Goal: Navigation & Orientation: Find specific page/section

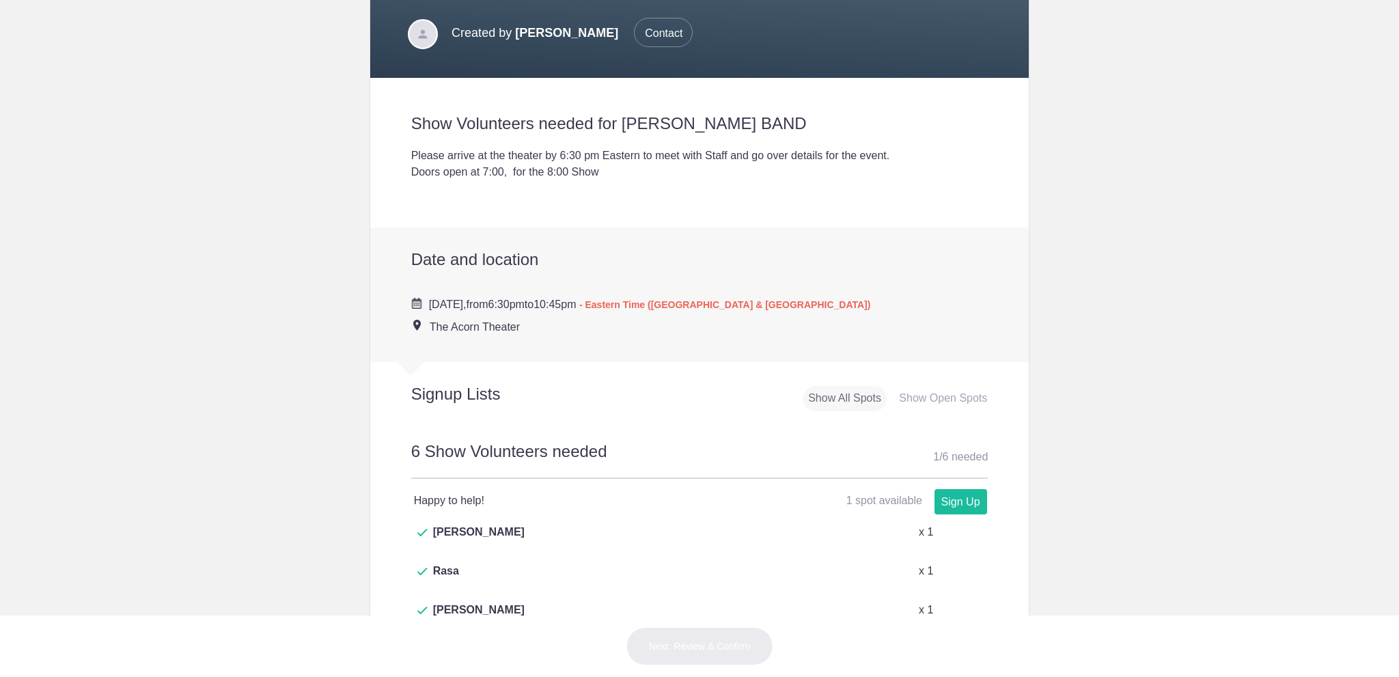
scroll to position [341, 0]
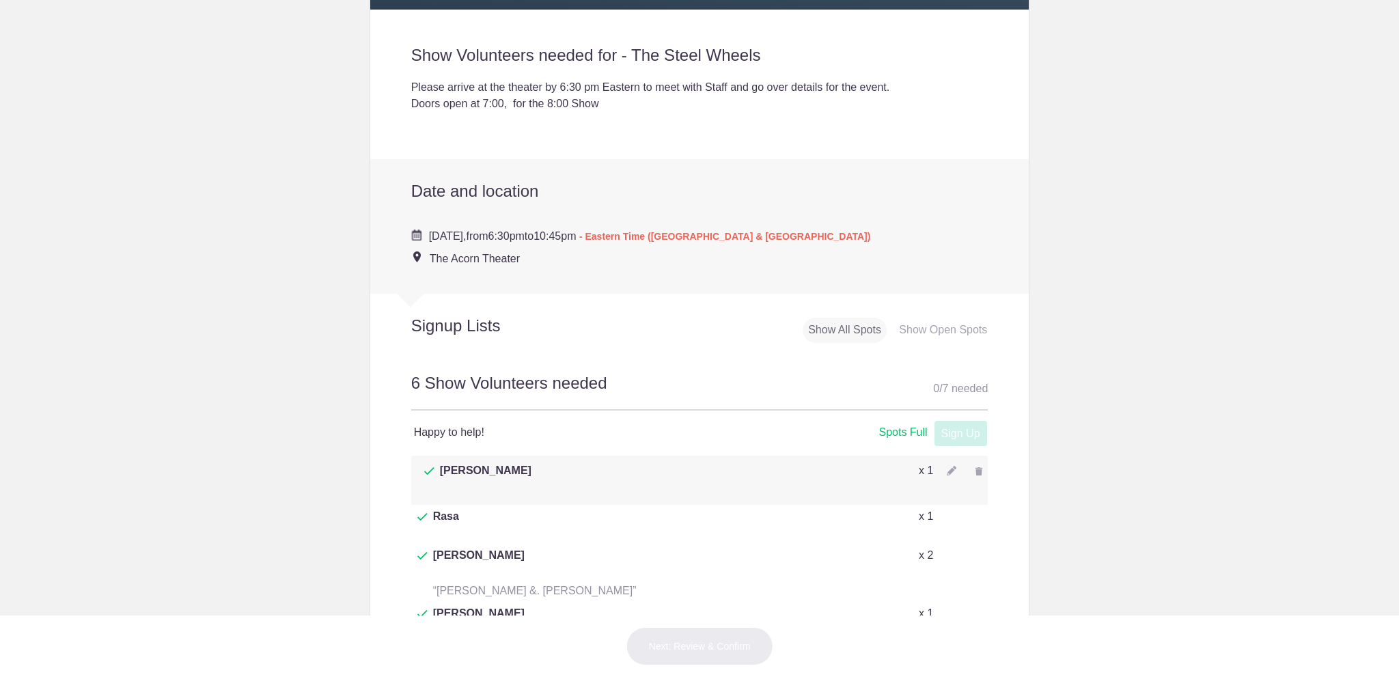
scroll to position [410, 0]
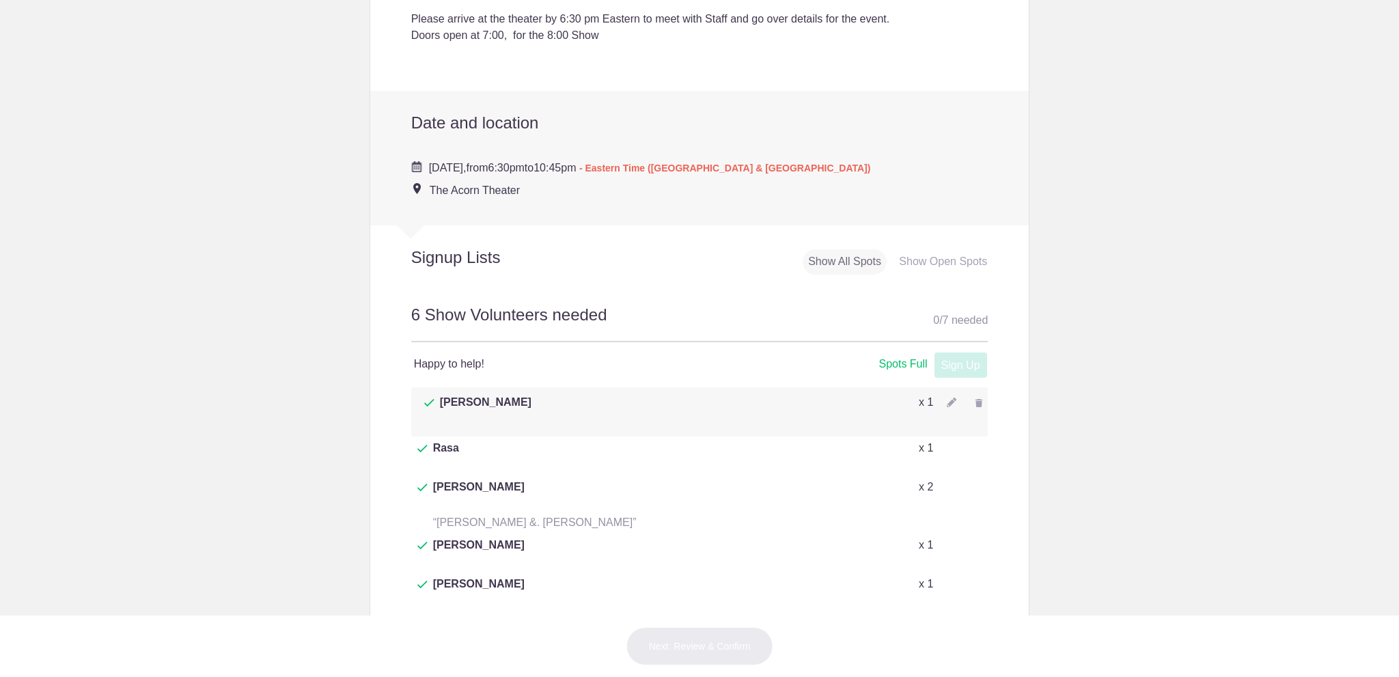
click at [424, 615] on button "+ Show more" at bounding box center [443, 636] width 65 height 43
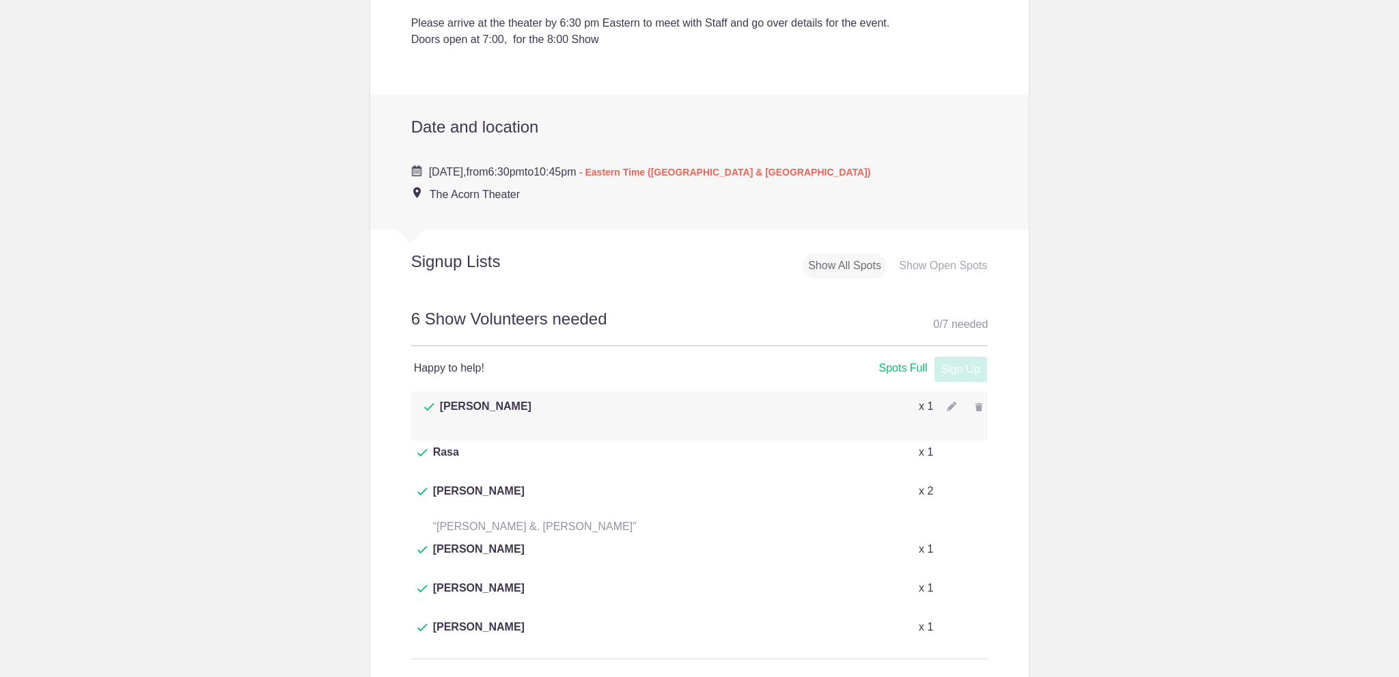
scroll to position [478, 0]
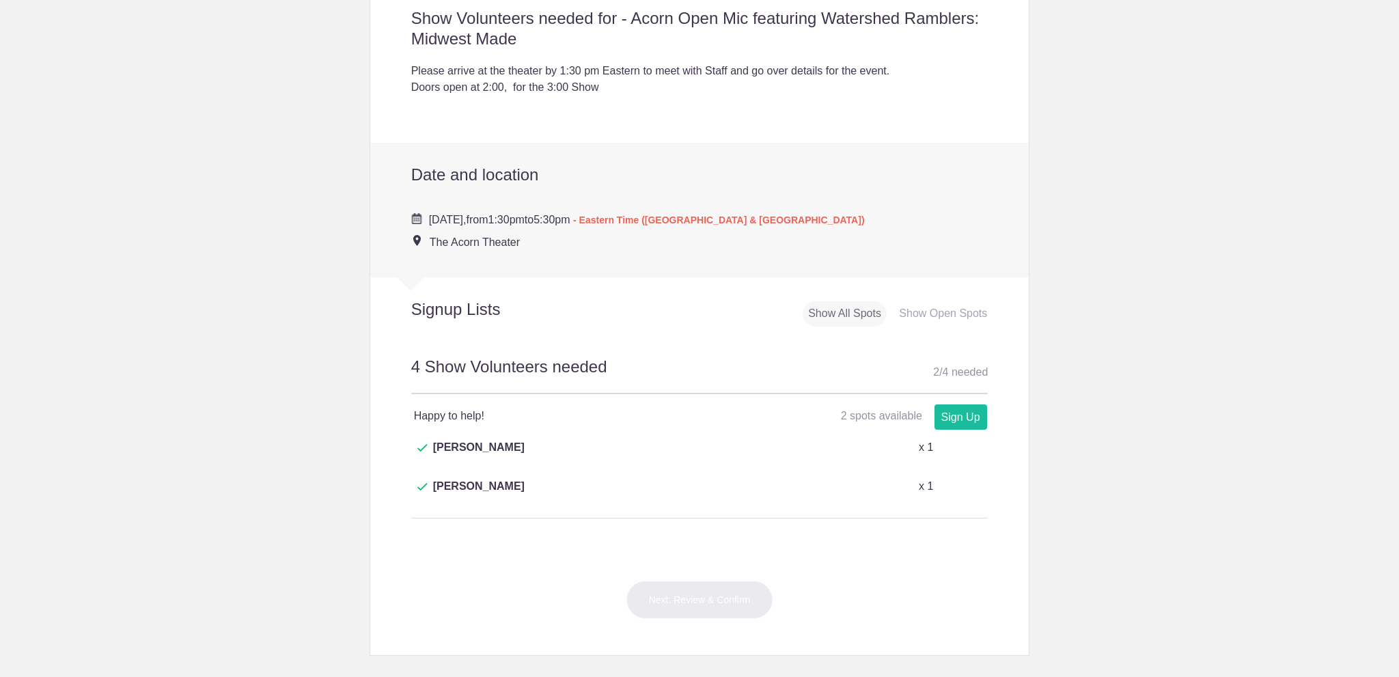
scroll to position [478, 0]
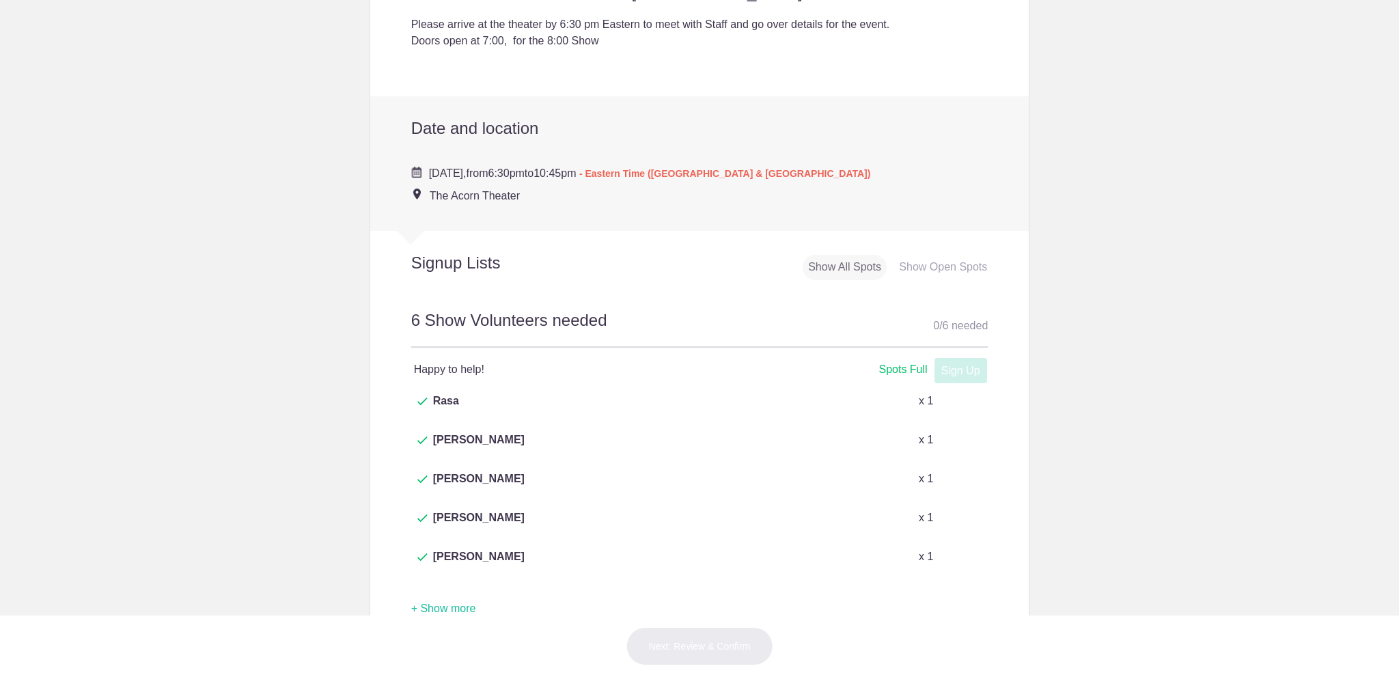
scroll to position [410, 0]
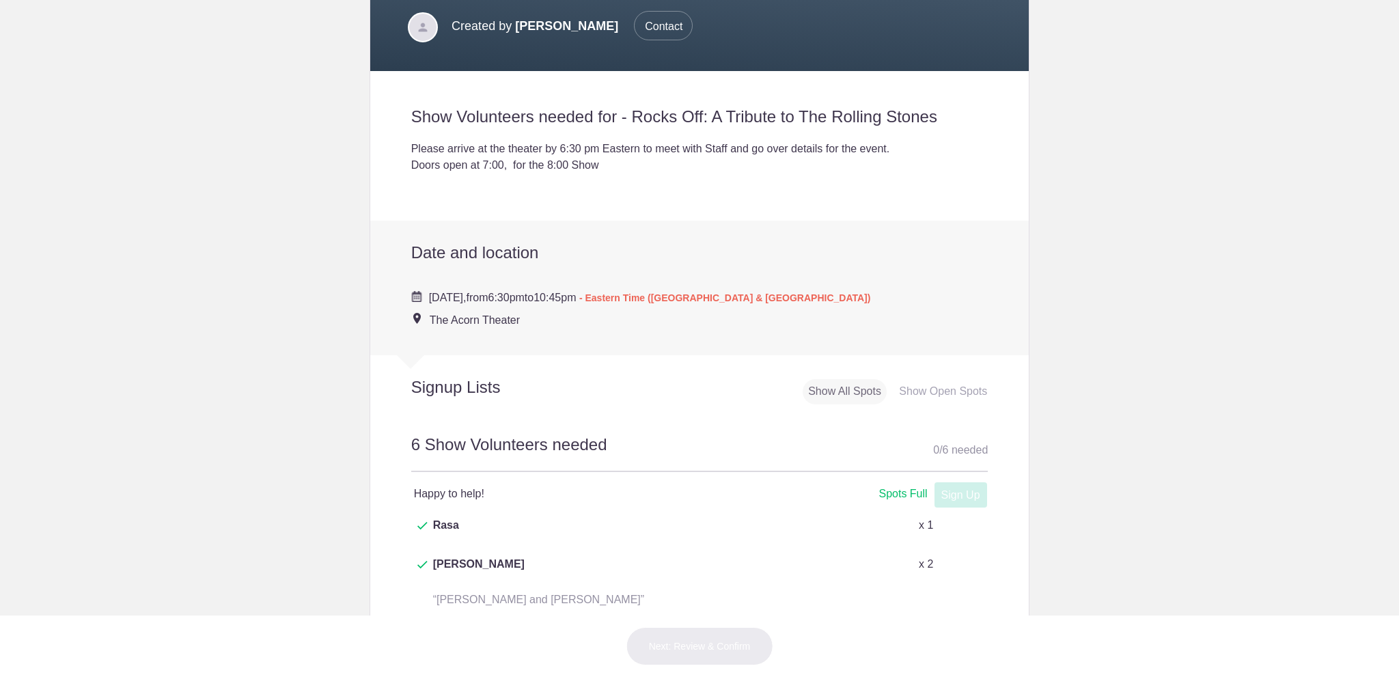
scroll to position [410, 0]
